Goal: Find specific page/section: Find specific page/section

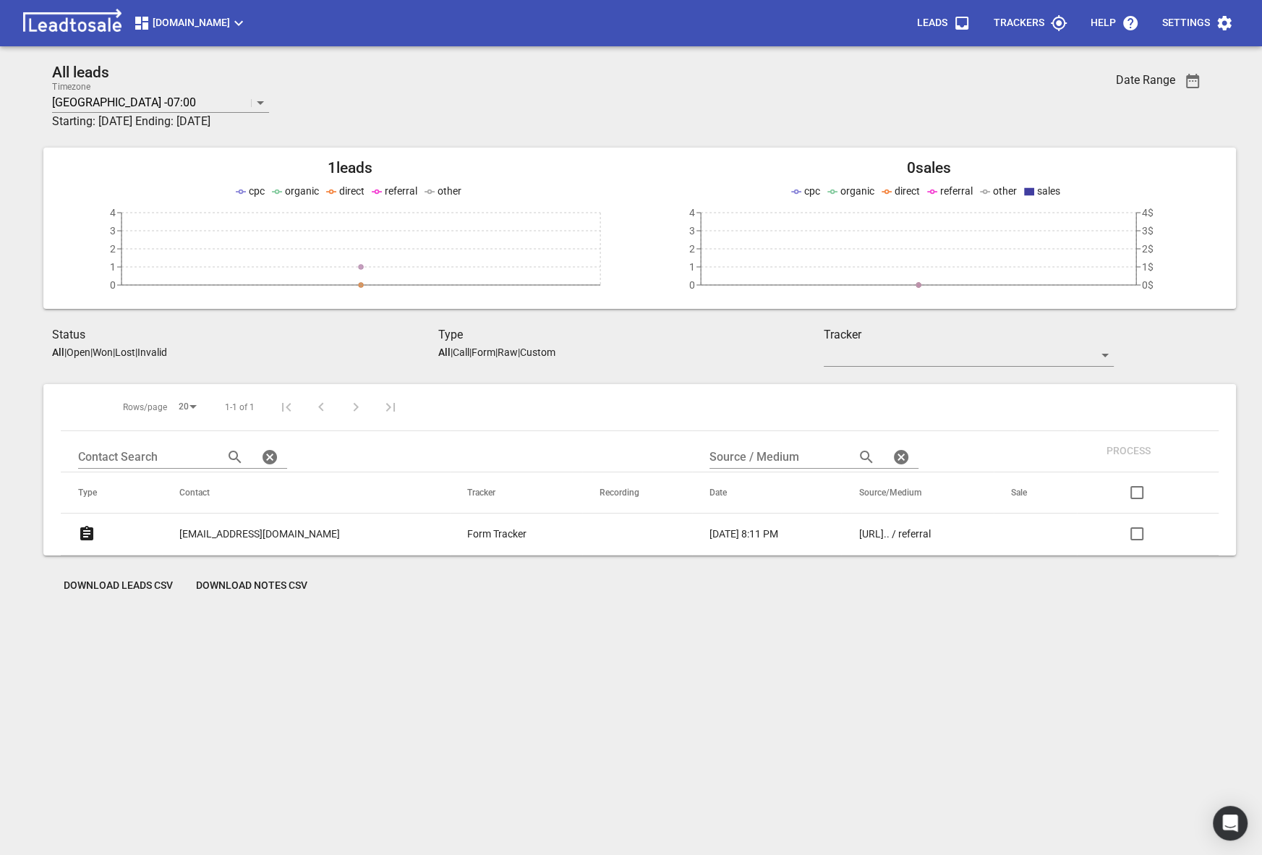
click at [153, 13] on button "[DOMAIN_NAME]" at bounding box center [190, 23] width 126 height 29
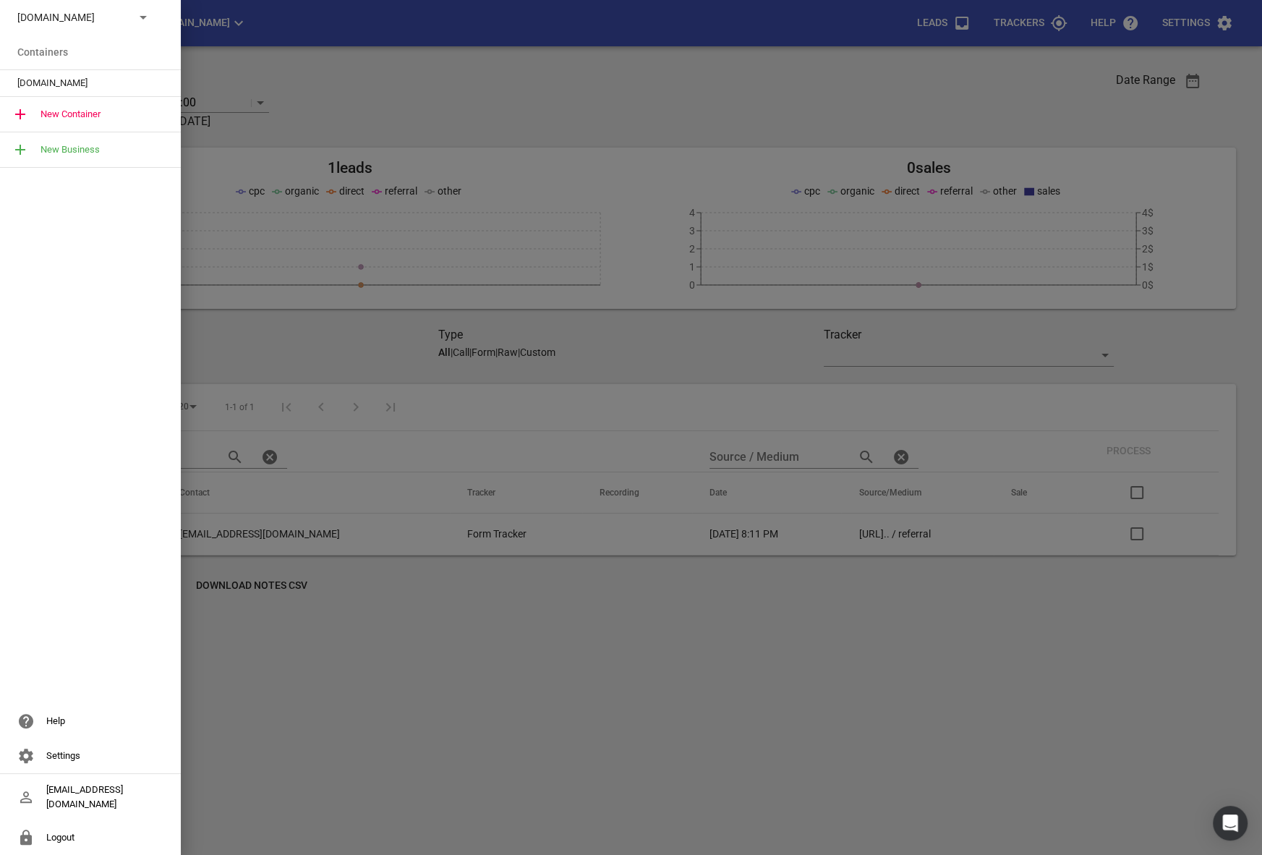
click at [258, 218] on div at bounding box center [631, 427] width 1262 height 855
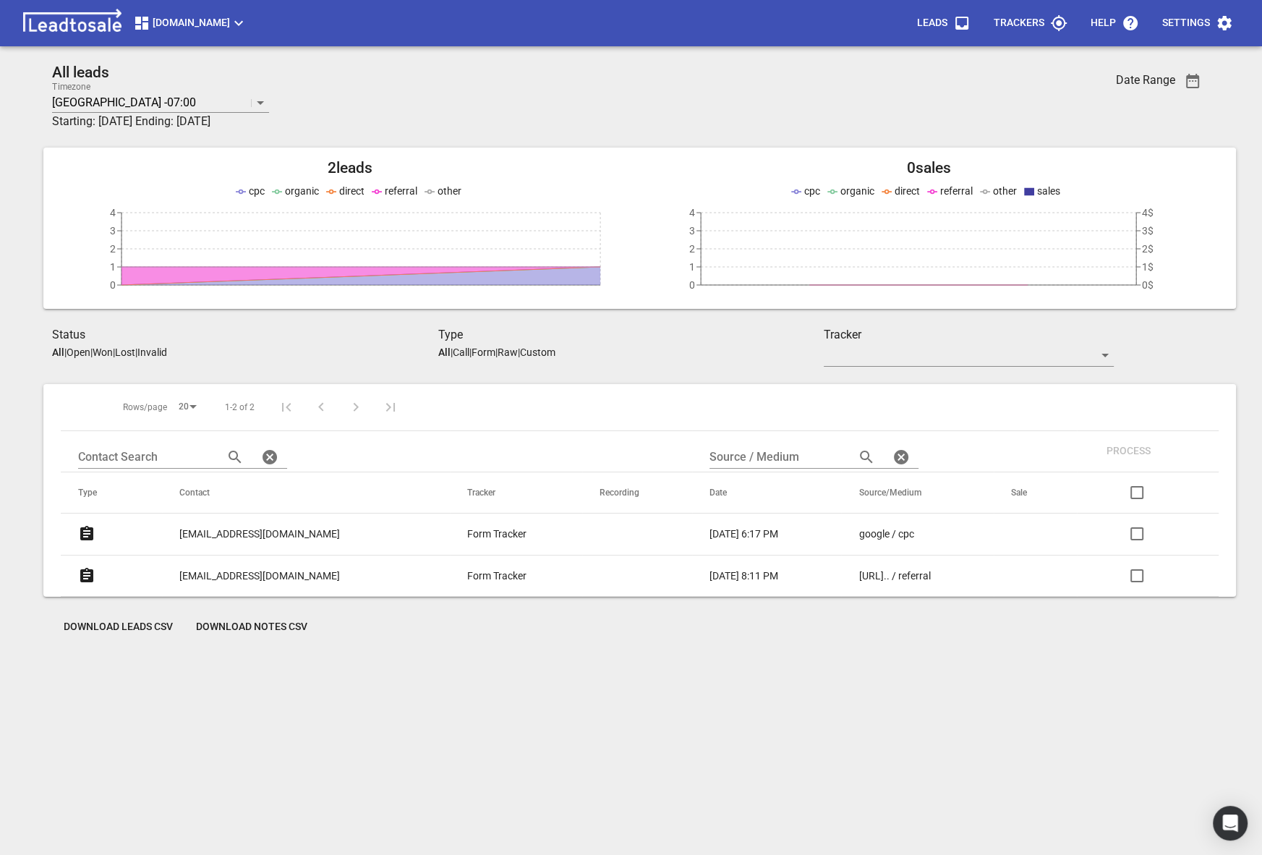
click at [247, 536] on p "[EMAIL_ADDRESS][DOMAIN_NAME]" at bounding box center [259, 534] width 161 height 15
